Goal: Task Accomplishment & Management: Manage account settings

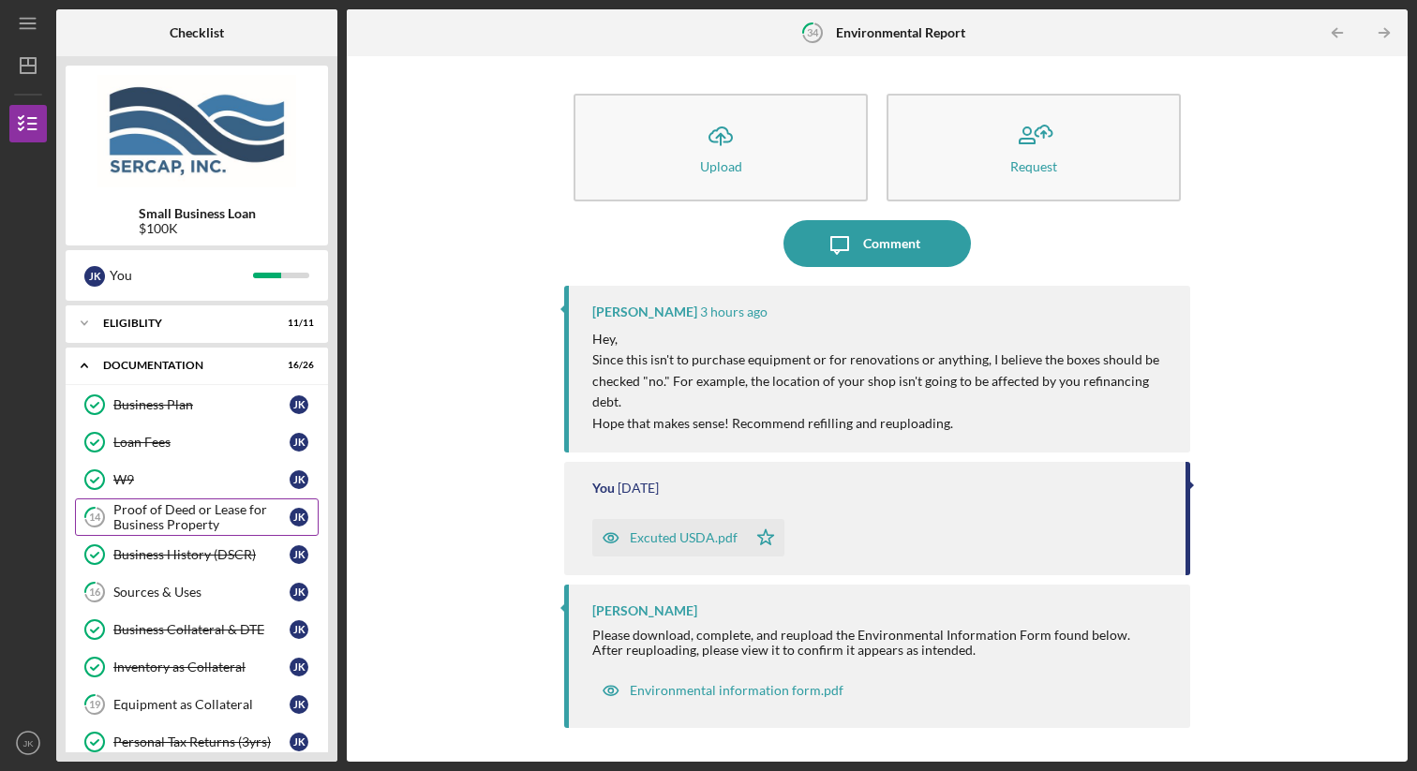
click at [212, 522] on div "Proof of Deed or Lease for Business Property" at bounding box center [201, 517] width 176 height 30
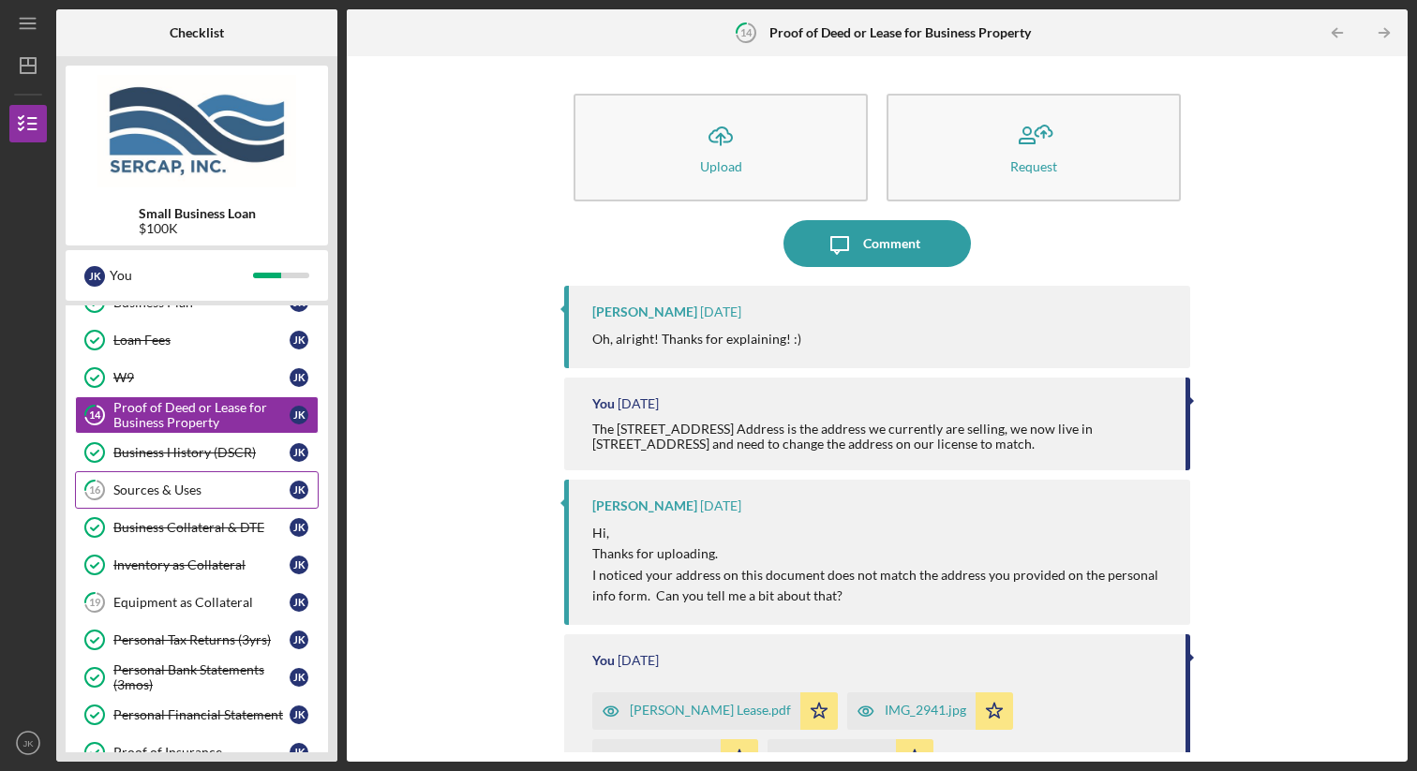
scroll to position [113, 0]
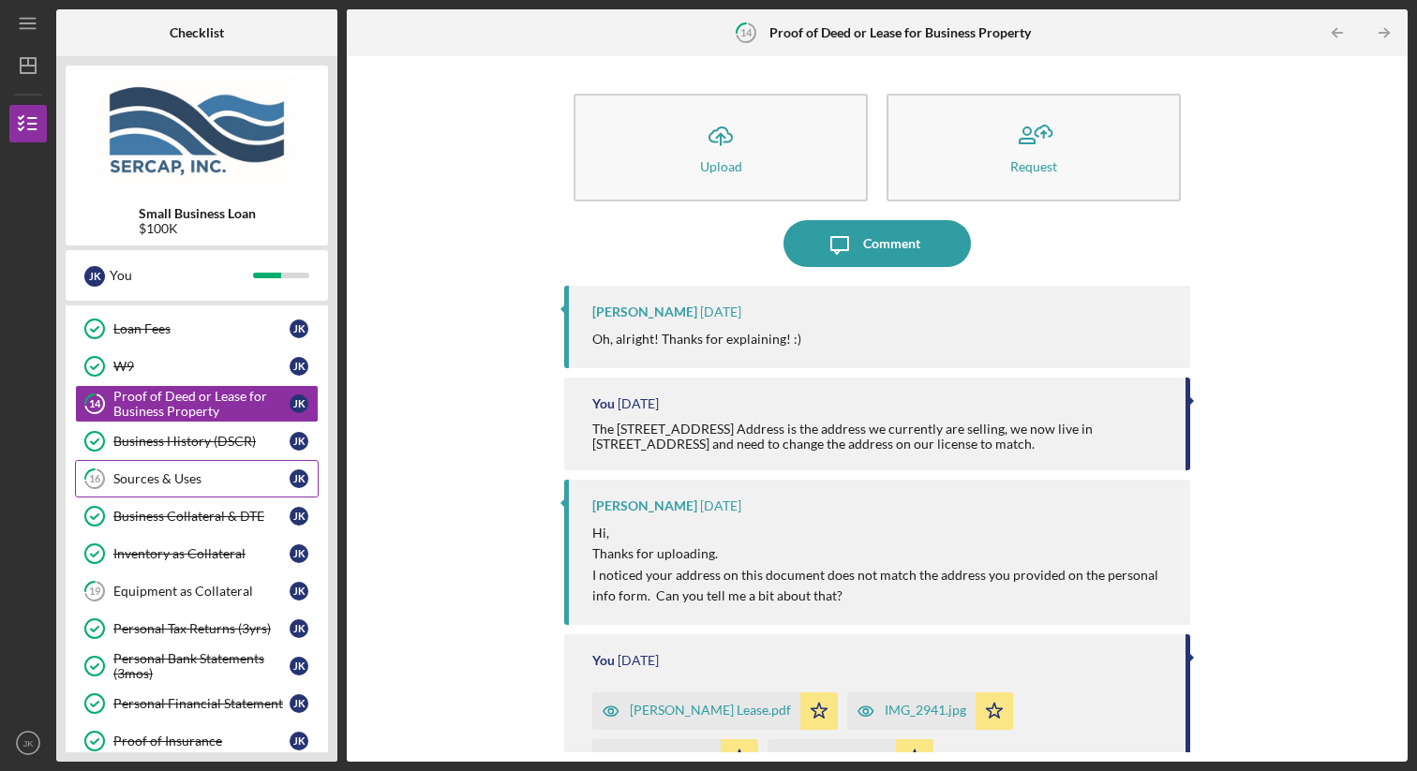
click at [226, 486] on link "16 Sources & Uses J K" at bounding box center [197, 478] width 244 height 37
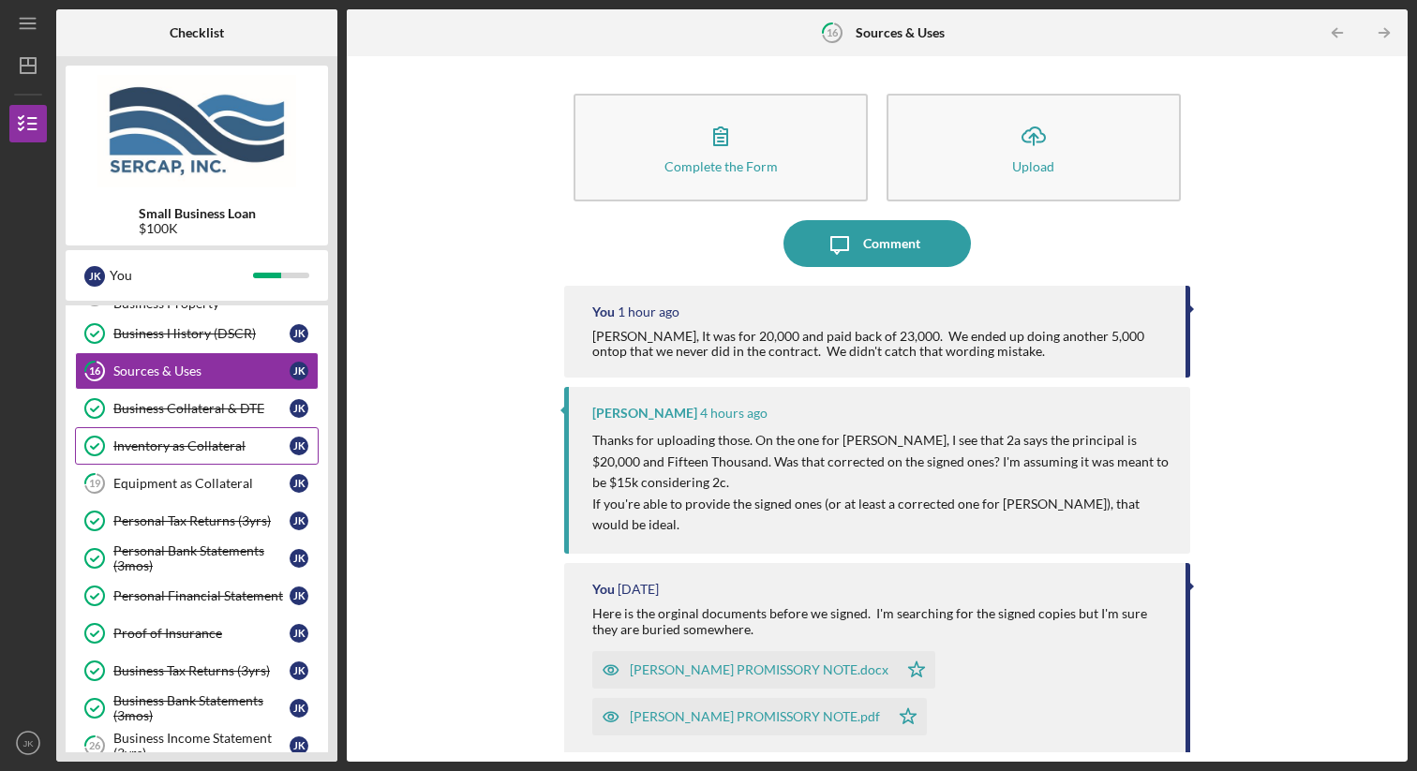
scroll to position [227, 0]
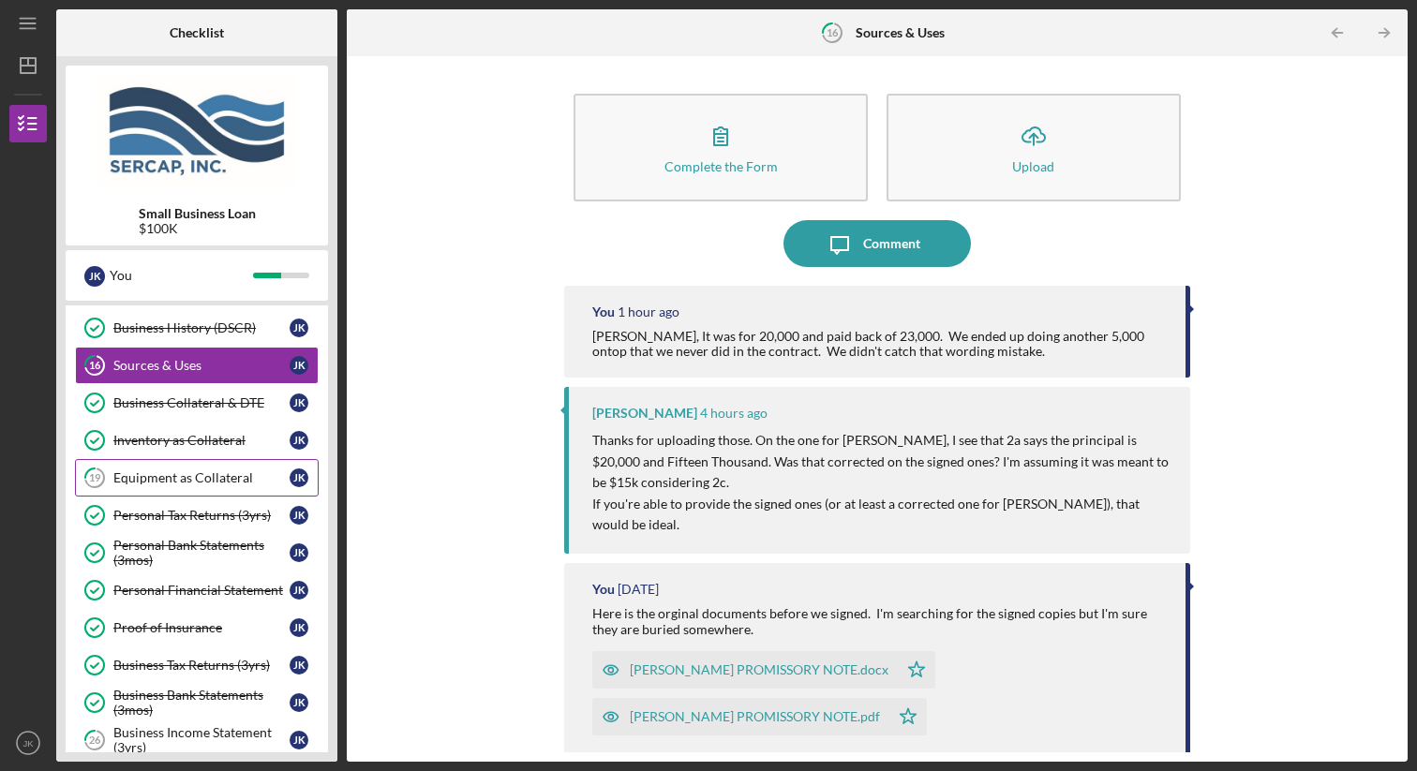
click at [223, 470] on div "Equipment as Collateral" at bounding box center [201, 477] width 176 height 15
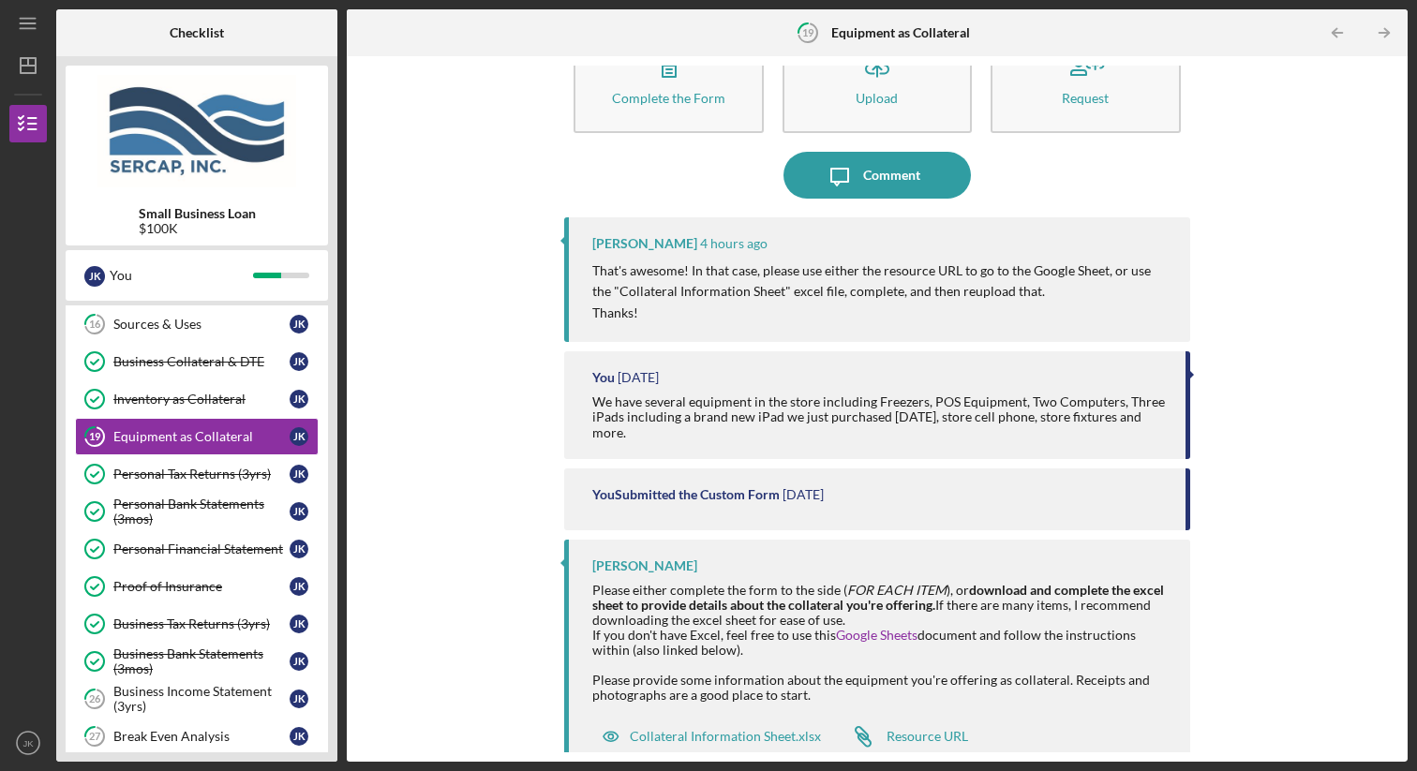
scroll to position [89, 0]
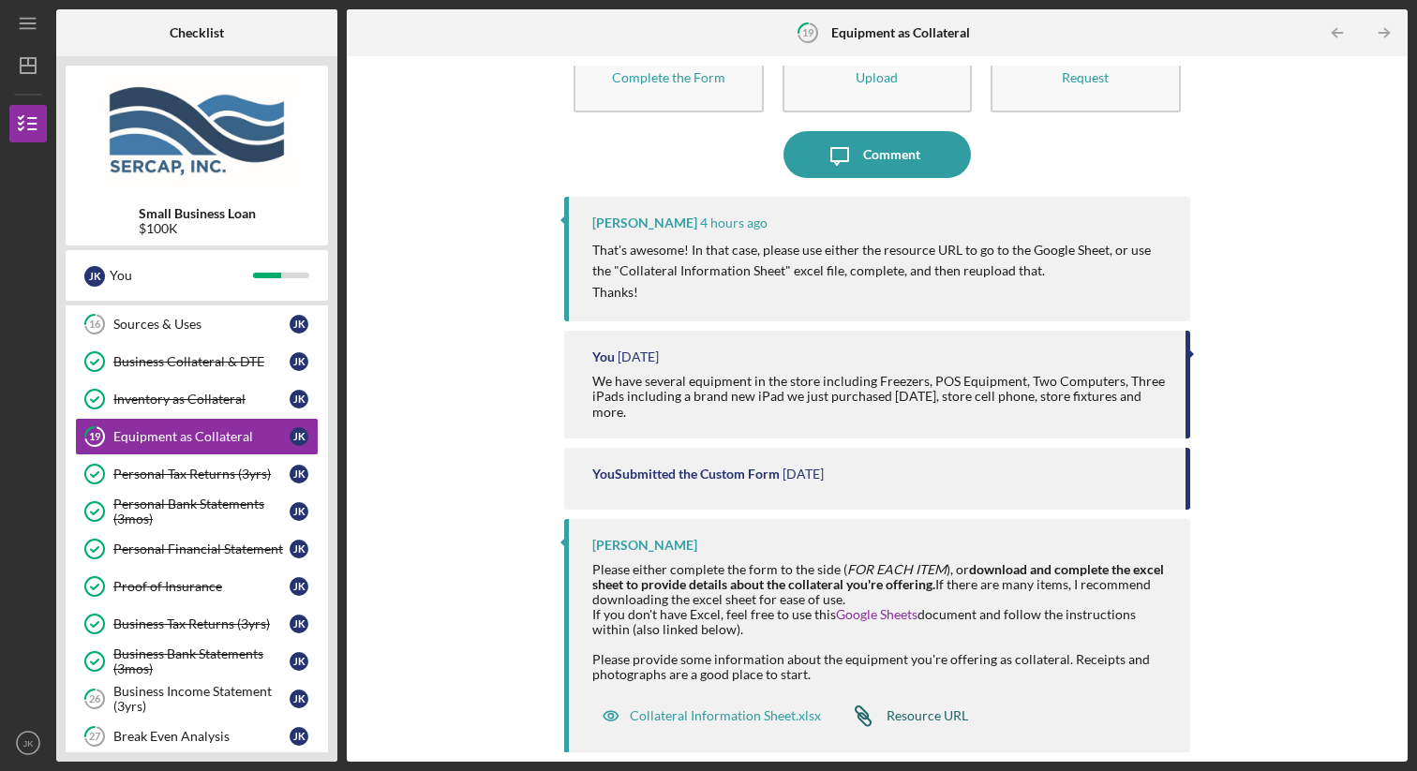
click at [921, 709] on div "Resource URL" at bounding box center [927, 715] width 82 height 15
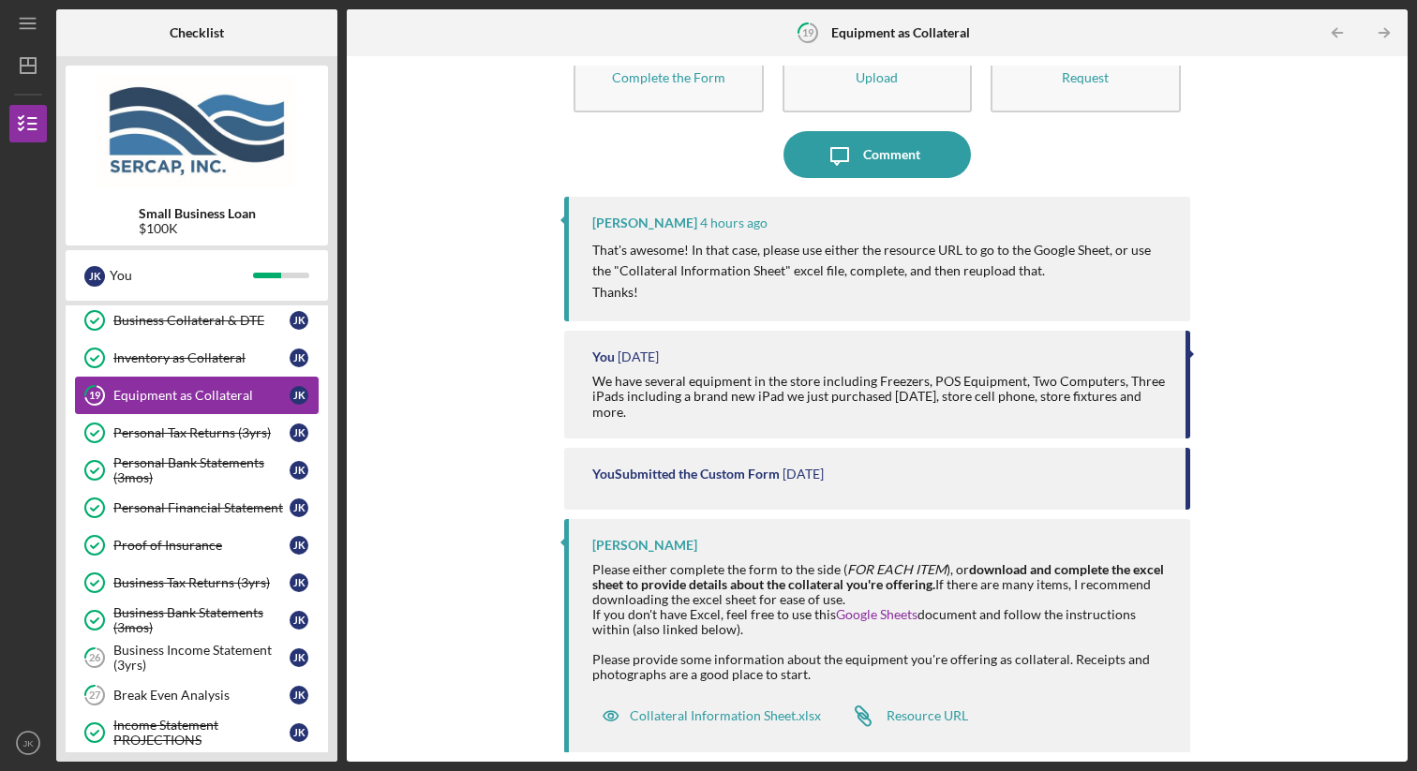
scroll to position [328, 0]
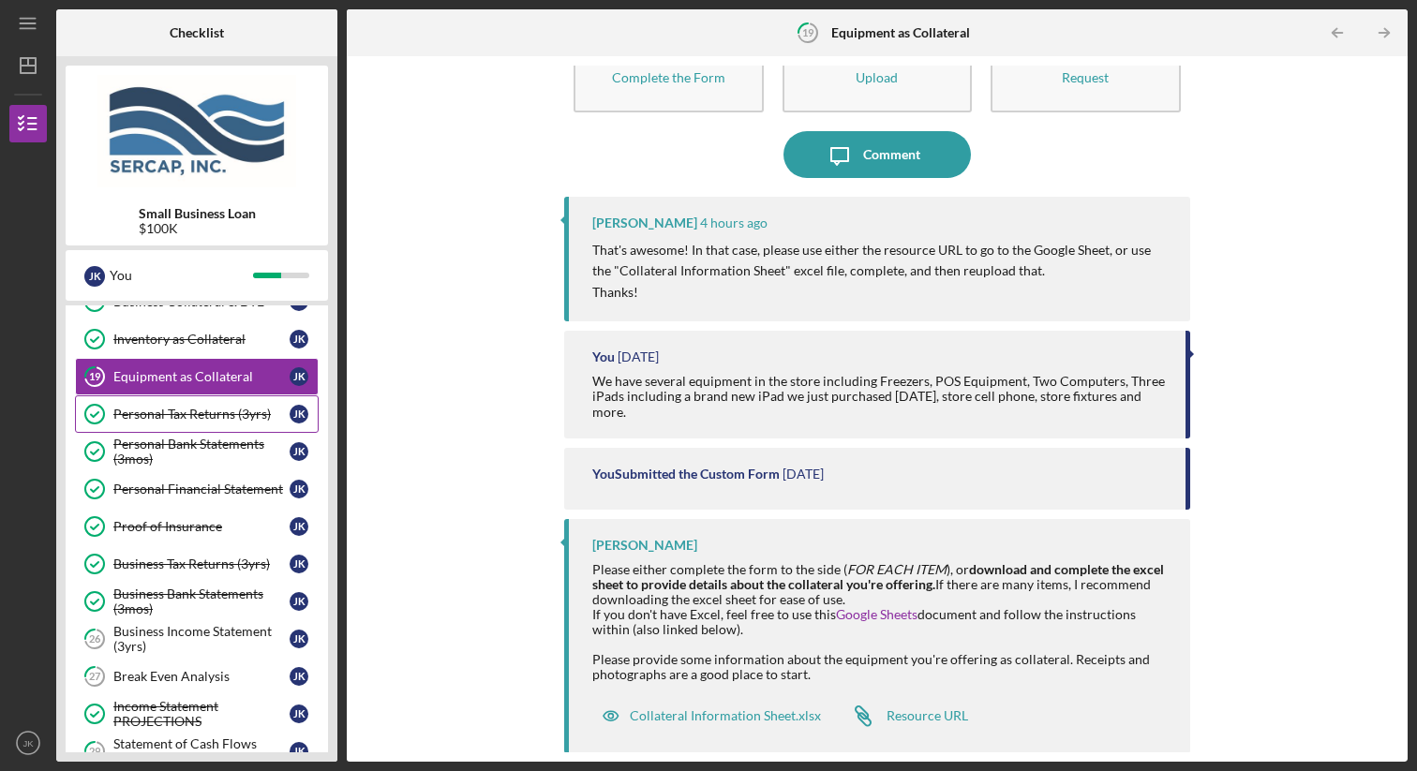
click at [222, 409] on div "Personal Tax Returns (3yrs)" at bounding box center [201, 414] width 176 height 15
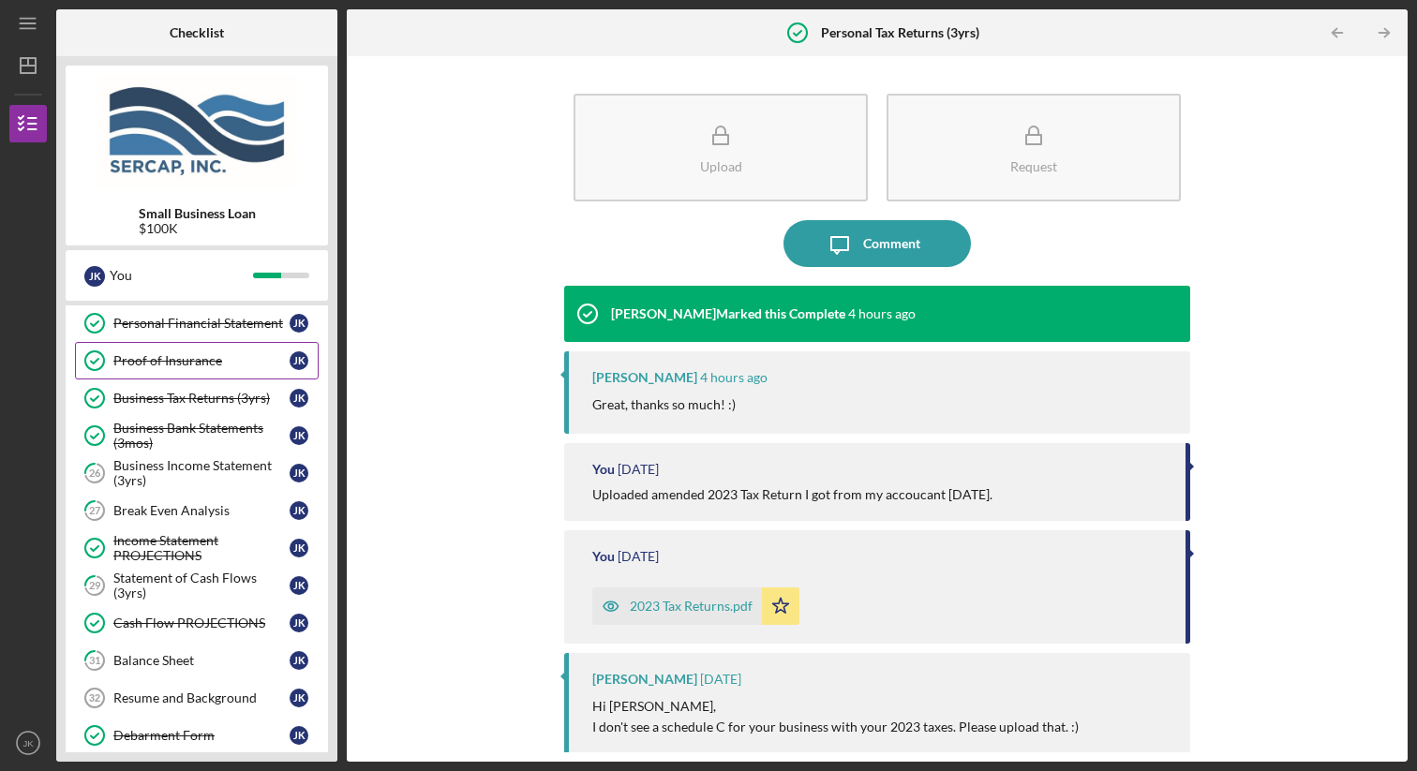
scroll to position [514, 0]
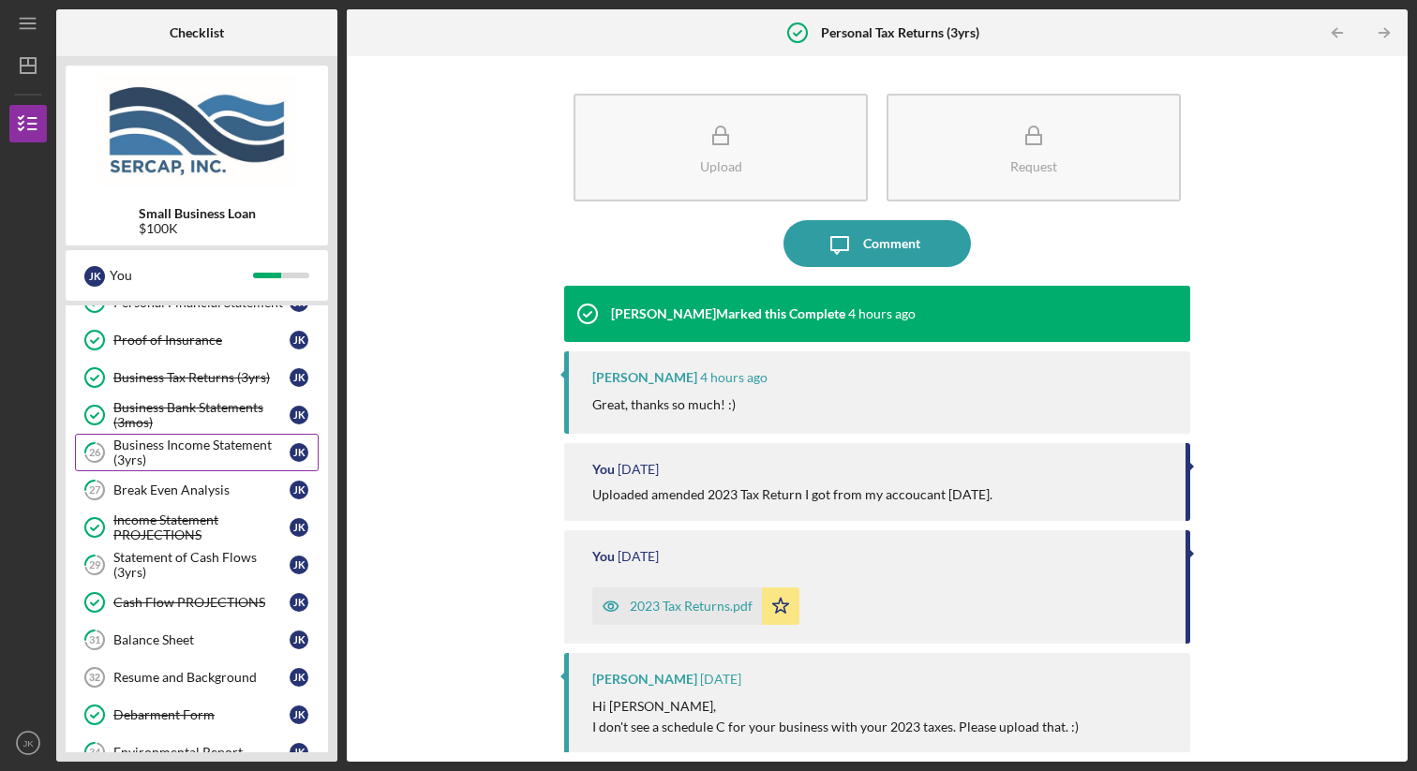
click at [206, 452] on div "Business Income Statement (3yrs)" at bounding box center [201, 453] width 176 height 30
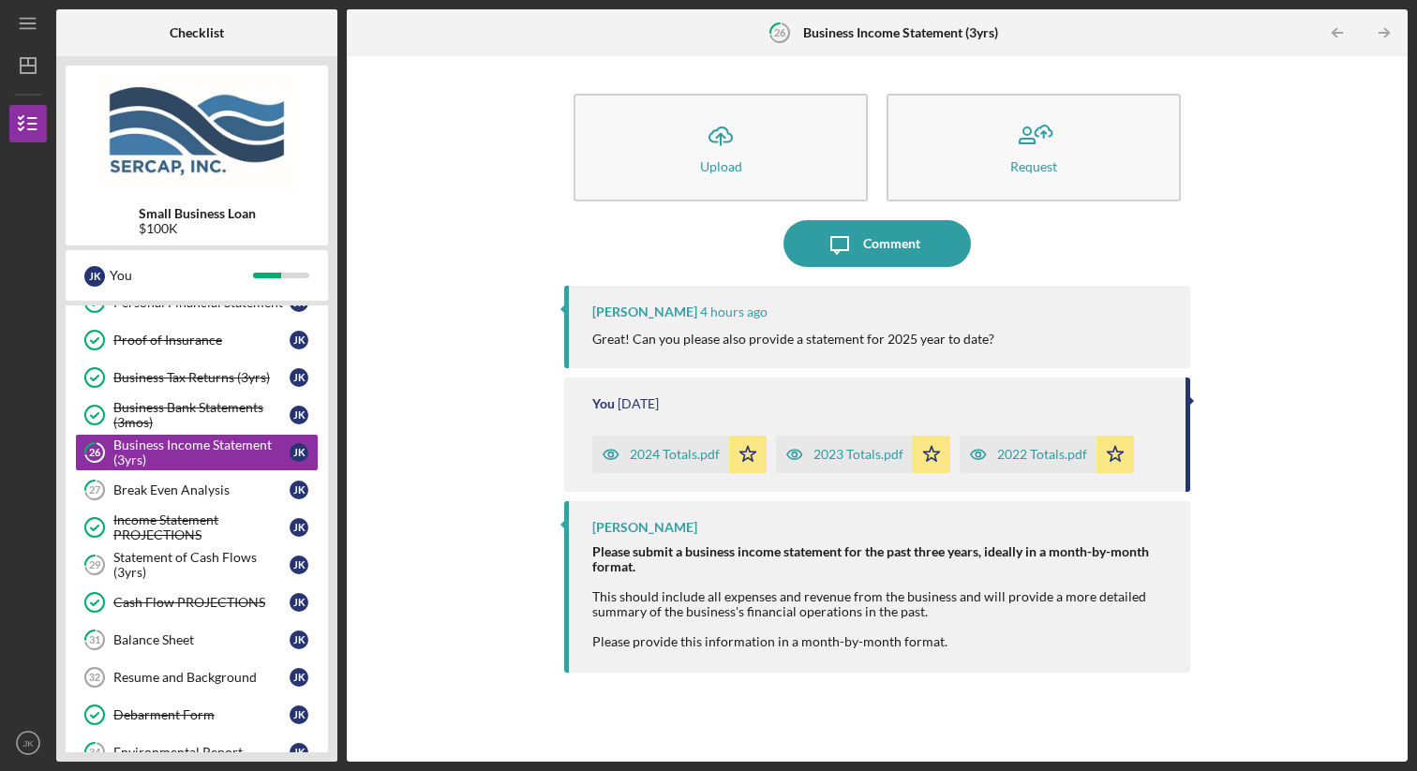
click at [1011, 450] on div "2022 Totals.pdf" at bounding box center [1042, 454] width 90 height 15
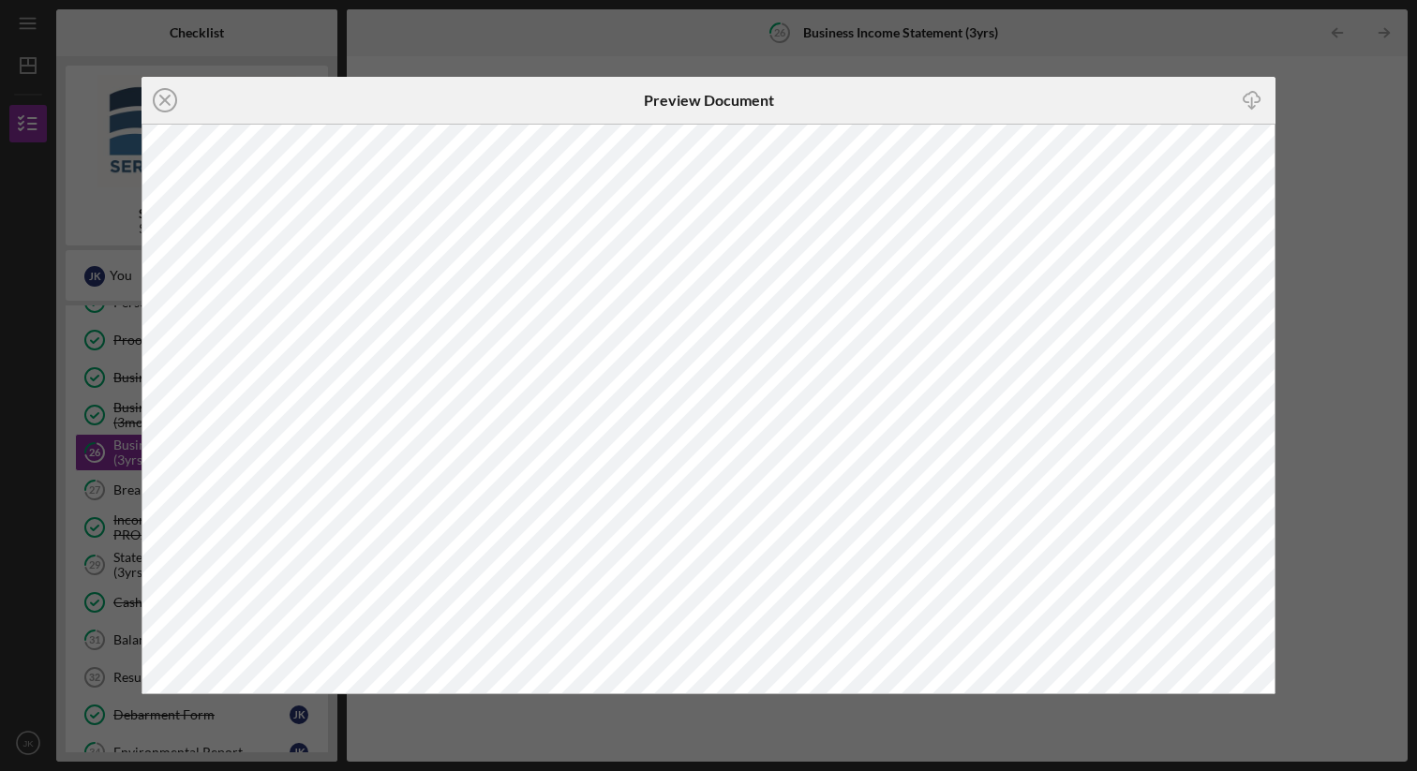
click at [655, 31] on div "Icon/Close Preview Document Icon/Download" at bounding box center [708, 385] width 1417 height 771
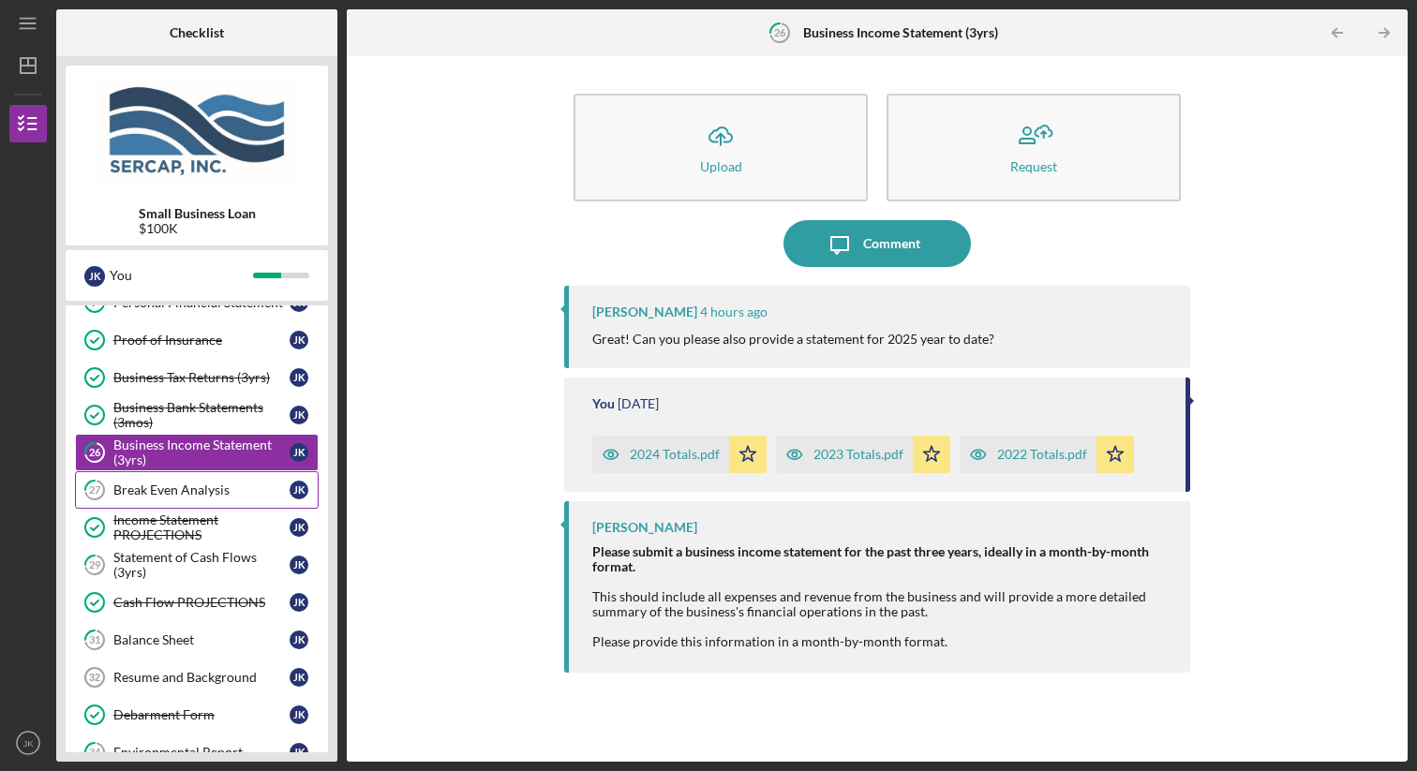
click at [206, 490] on div "Break Even Analysis" at bounding box center [201, 490] width 176 height 15
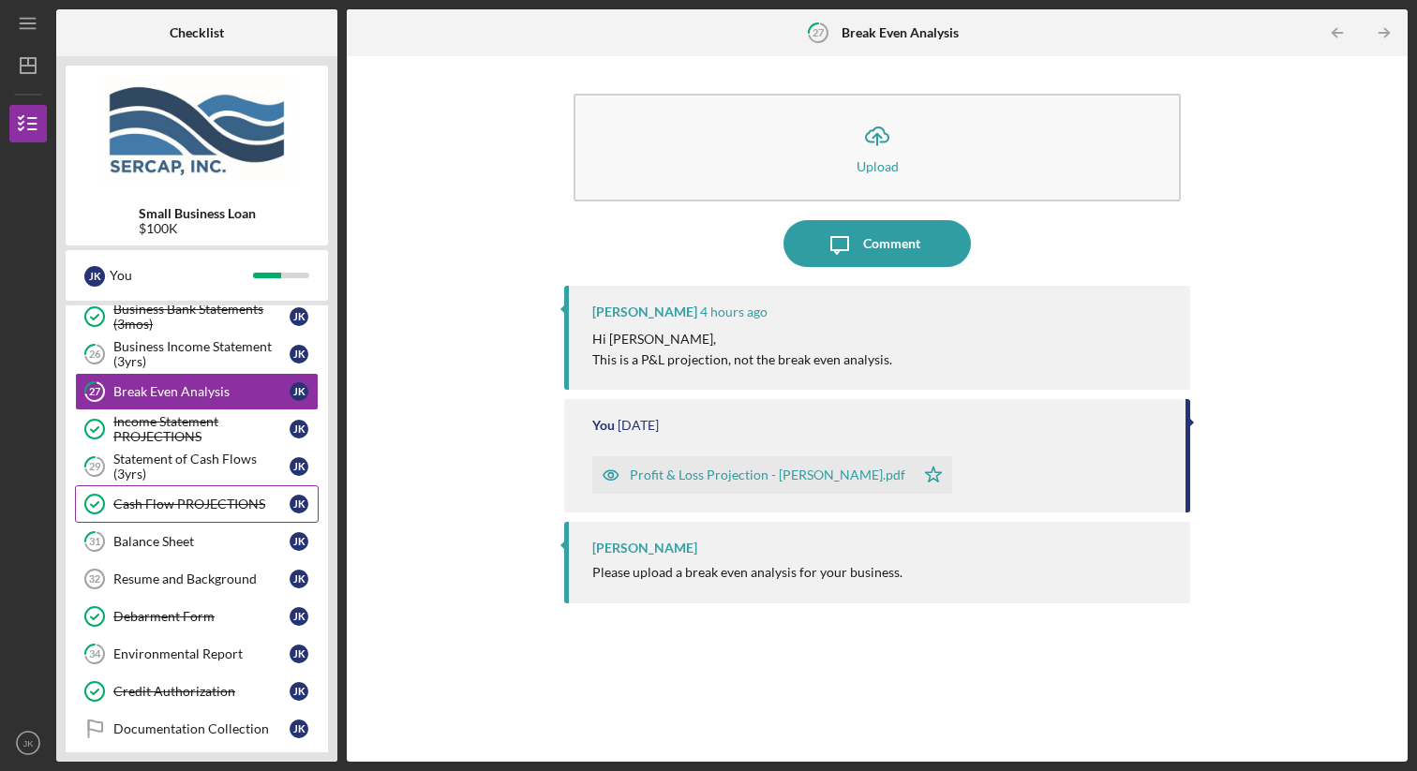
scroll to position [614, 0]
click at [205, 464] on div "Statement of Cash Flows (3yrs)" at bounding box center [201, 466] width 176 height 30
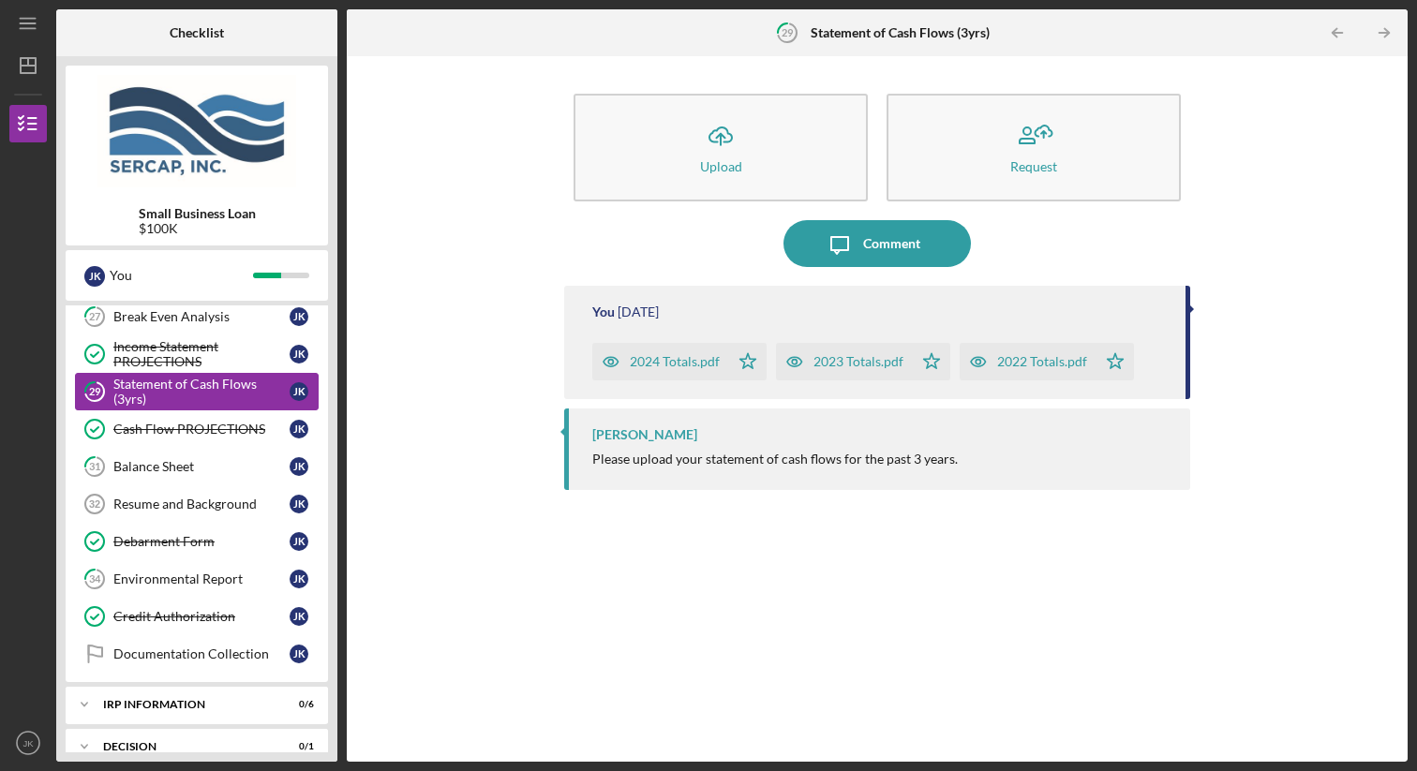
scroll to position [690, 0]
click at [219, 465] on div "Balance Sheet" at bounding box center [201, 464] width 176 height 15
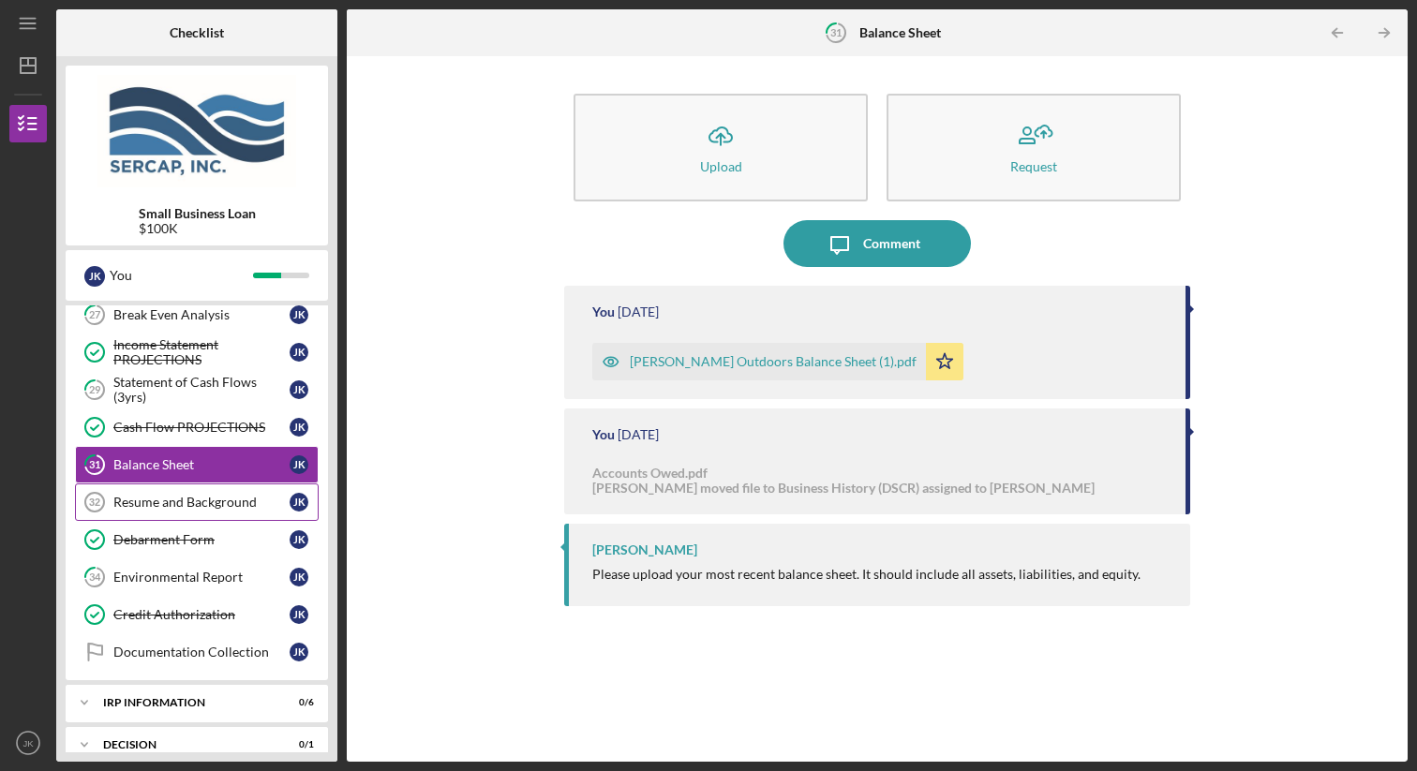
click at [198, 496] on div "Resume and Background" at bounding box center [201, 502] width 176 height 15
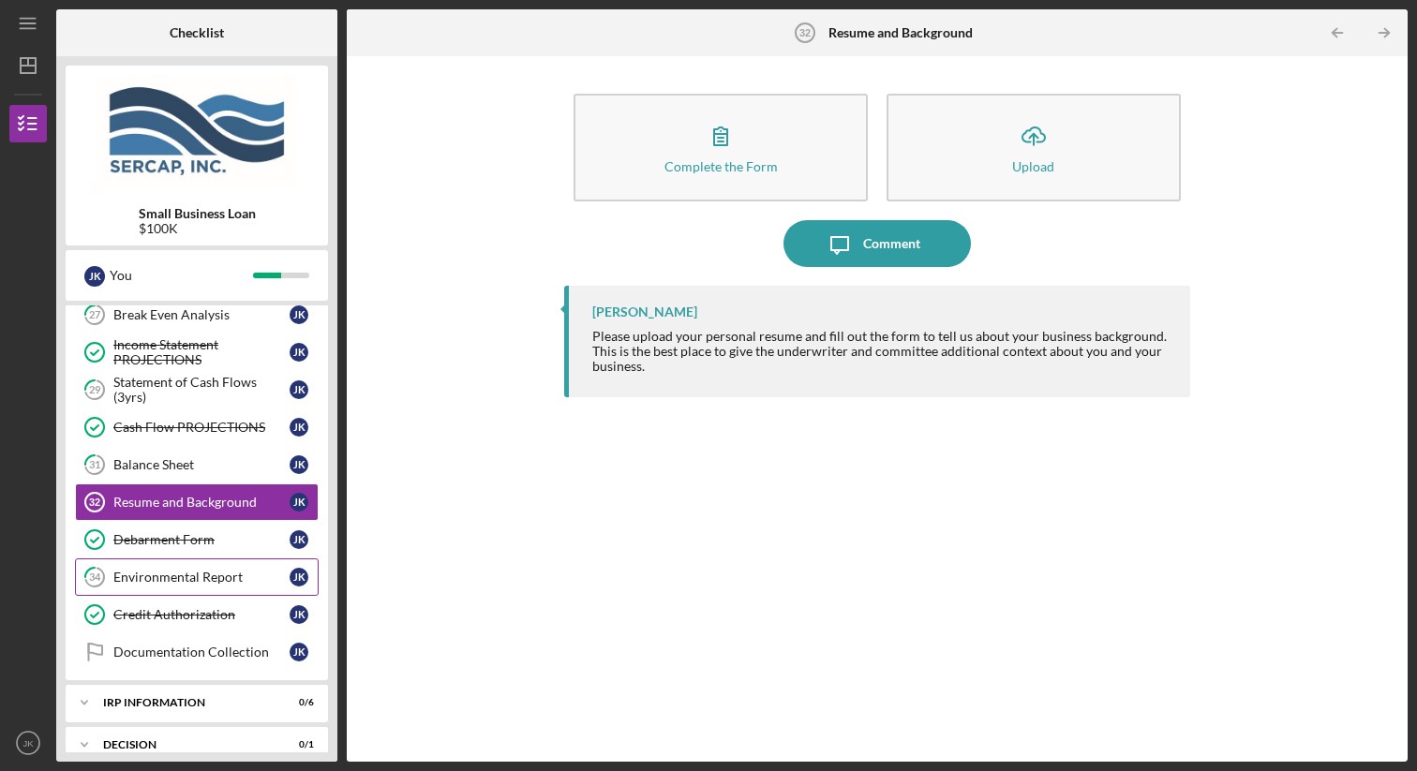
click at [209, 574] on div "Environmental Report" at bounding box center [201, 577] width 176 height 15
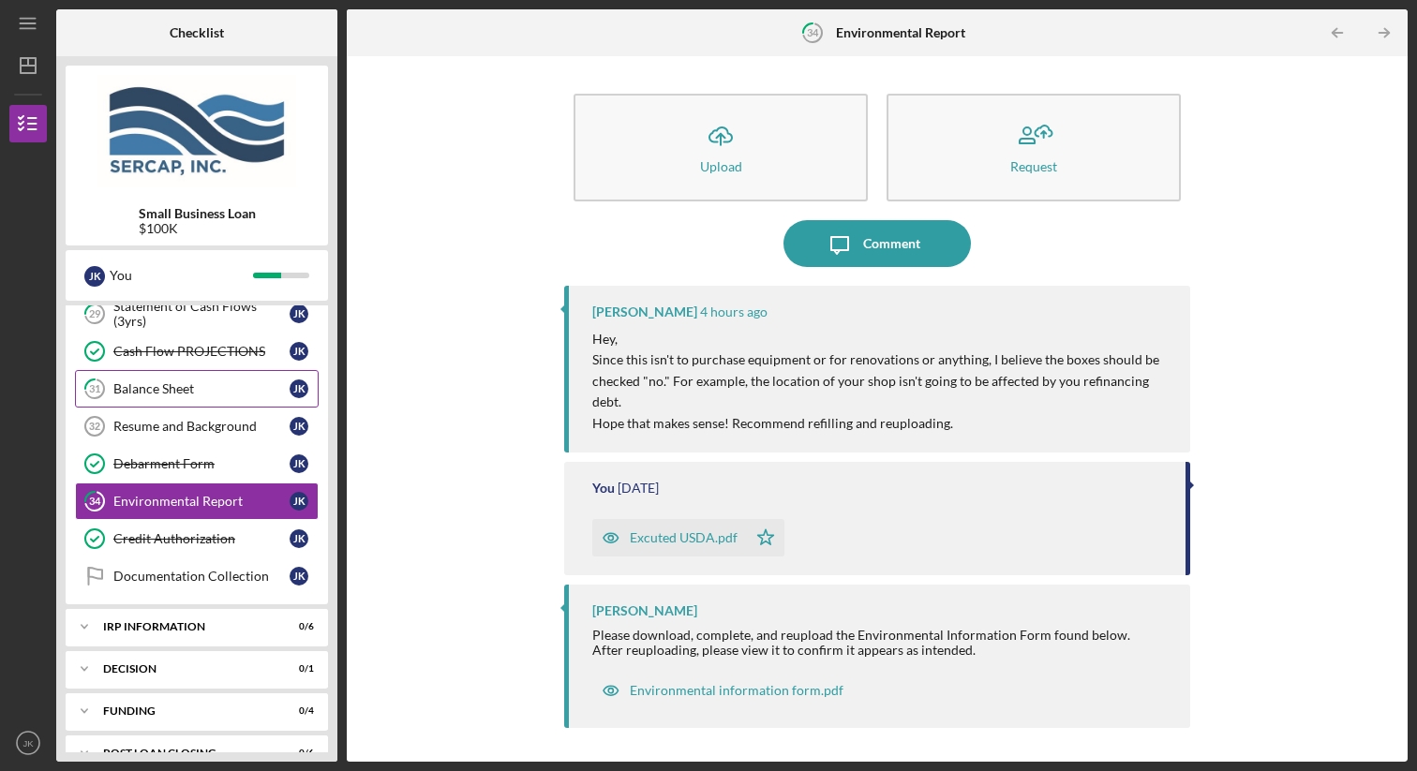
scroll to position [783, 0]
